Goal: Transaction & Acquisition: Purchase product/service

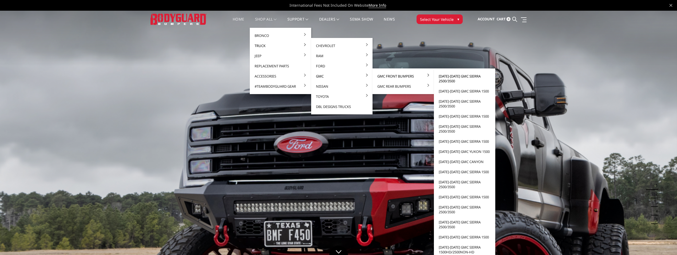
click at [449, 78] on link "[DATE]-[DATE] GMC Sierra 2500/3500" at bounding box center [464, 78] width 57 height 15
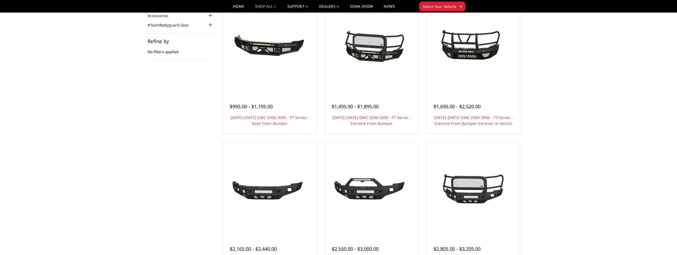
scroll to position [53, 0]
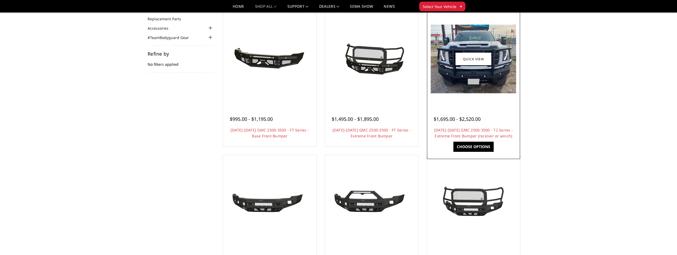
click at [474, 146] on link "Choose Options" at bounding box center [473, 146] width 40 height 10
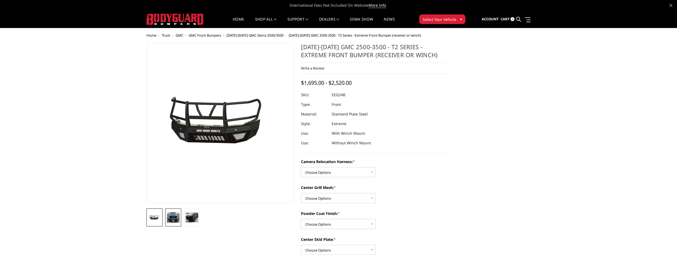
click at [172, 216] on img at bounding box center [173, 217] width 13 height 10
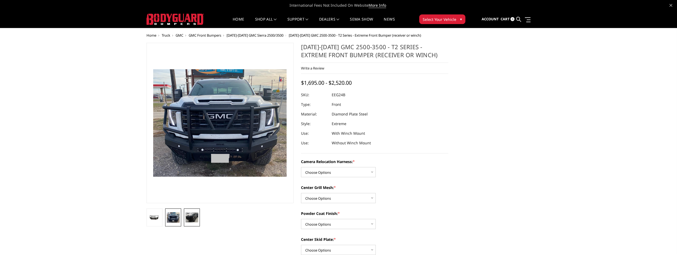
click at [193, 215] on img at bounding box center [191, 217] width 13 height 10
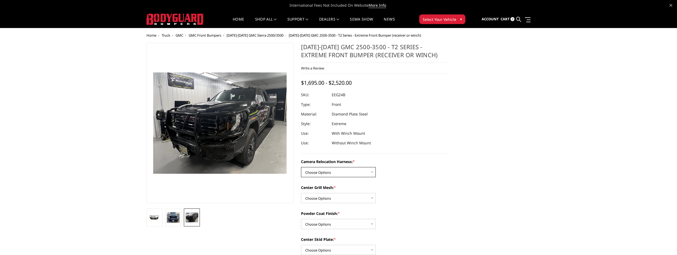
click at [360, 172] on select "Choose Options Without camera harness With camera harness" at bounding box center [338, 172] width 75 height 10
select select "3742"
click at [301, 167] on select "Choose Options Without camera harness With camera harness" at bounding box center [338, 172] width 75 height 10
click at [337, 197] on select "Choose Options Without expanded metal With expanded metal" at bounding box center [338, 198] width 75 height 10
select select "3740"
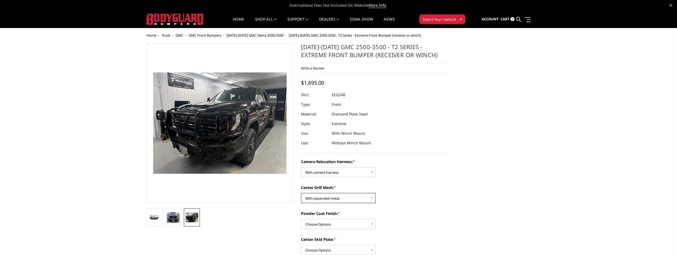
click at [301, 193] on select "Choose Options Without expanded metal With expanded metal" at bounding box center [338, 198] width 75 height 10
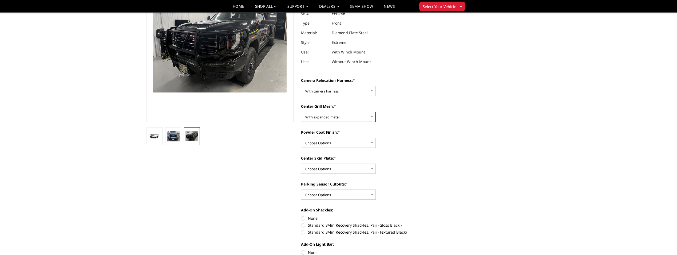
scroll to position [80, 0]
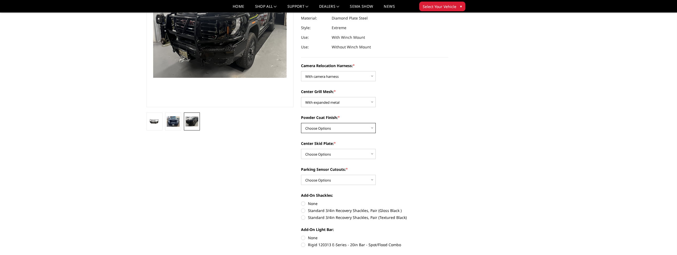
click at [359, 127] on select "Choose Options Textured Black Powder Coat Gloss Black Powder Coat Bare Metal" at bounding box center [338, 128] width 75 height 10
select select "3739"
click at [301, 123] on select "Choose Options Textured Black Powder Coat Gloss Black Powder Coat Bare Metal" at bounding box center [338, 128] width 75 height 10
click at [342, 152] on select "Choose Options Winch Mount Skid Plate Standard Skid Plate (included) 2" Receive…" at bounding box center [338, 154] width 75 height 10
select select "3734"
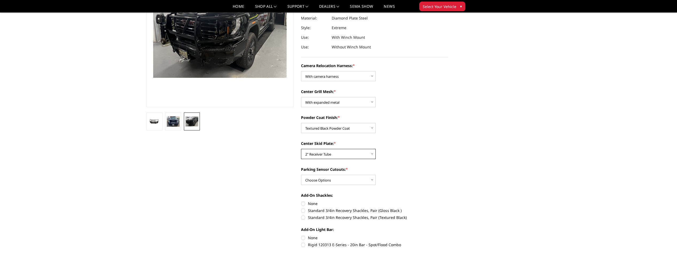
click at [301, 149] on select "Choose Options Winch Mount Skid Plate Standard Skid Plate (included) 2" Receive…" at bounding box center [338, 154] width 75 height 10
click at [356, 178] on select "Choose Options Yes - With Parking Sensor Cutouts" at bounding box center [338, 179] width 75 height 10
select select "3733"
click at [301, 174] on select "Choose Options Yes - With Parking Sensor Cutouts" at bounding box center [338, 179] width 75 height 10
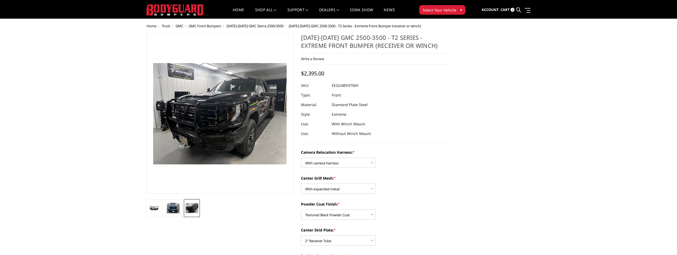
scroll to position [0, 0]
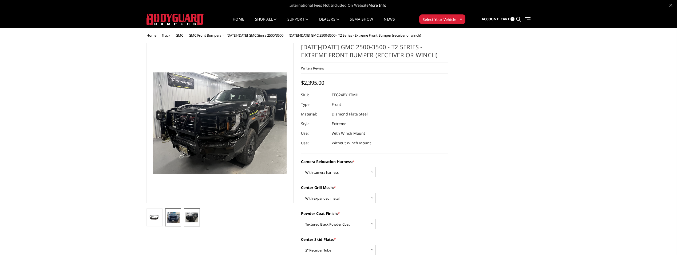
click at [173, 219] on img at bounding box center [173, 217] width 13 height 10
